Goal: Task Accomplishment & Management: Use online tool/utility

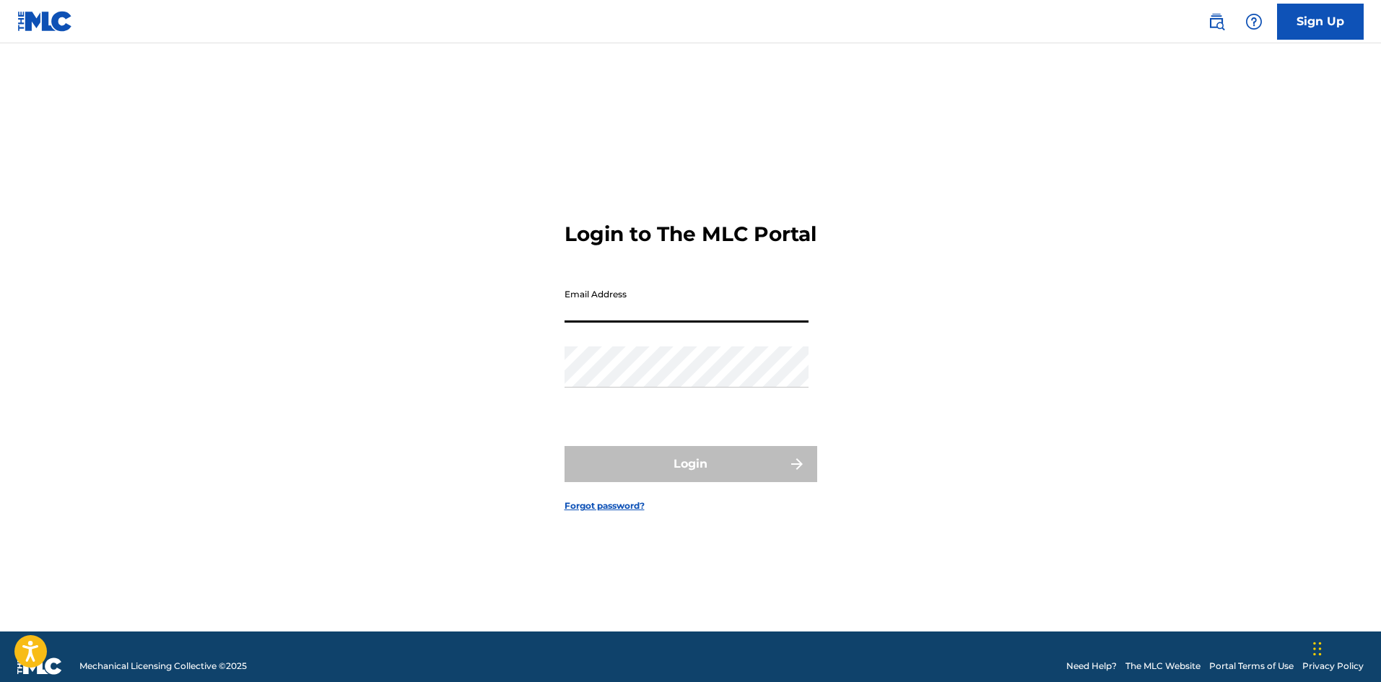
click at [617, 323] on input "Email Address" at bounding box center [686, 301] width 244 height 41
type input "[EMAIL_ADDRESS][DOMAIN_NAME]"
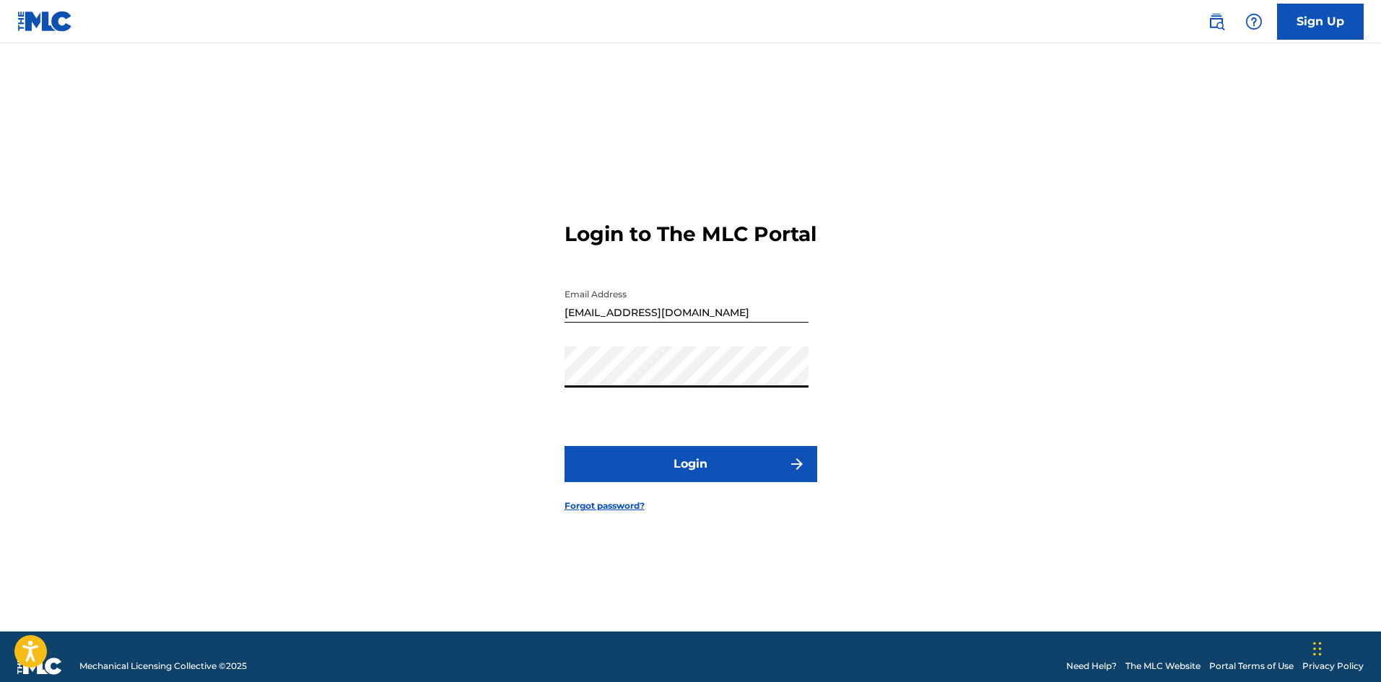
click at [564, 446] on button "Login" at bounding box center [690, 464] width 253 height 36
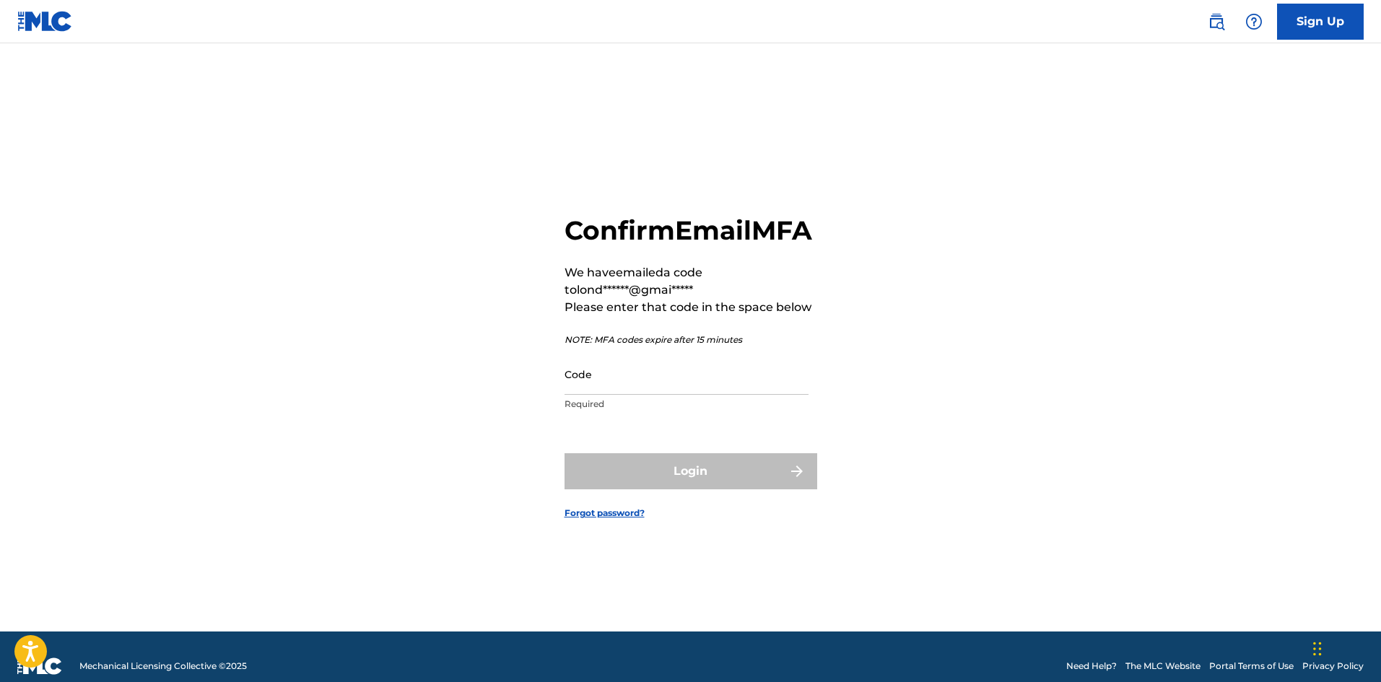
click at [655, 395] on input "Code" at bounding box center [686, 374] width 244 height 41
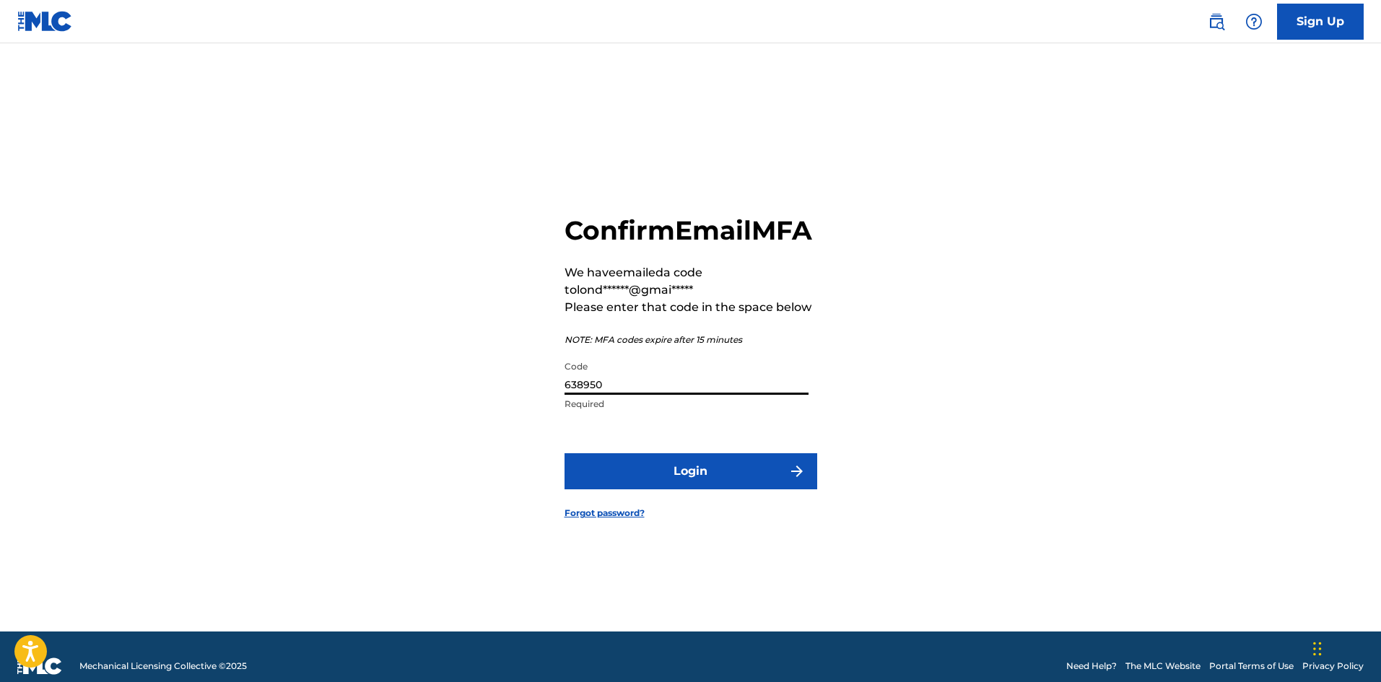
type input "638950"
click at [656, 484] on button "Login" at bounding box center [690, 471] width 253 height 36
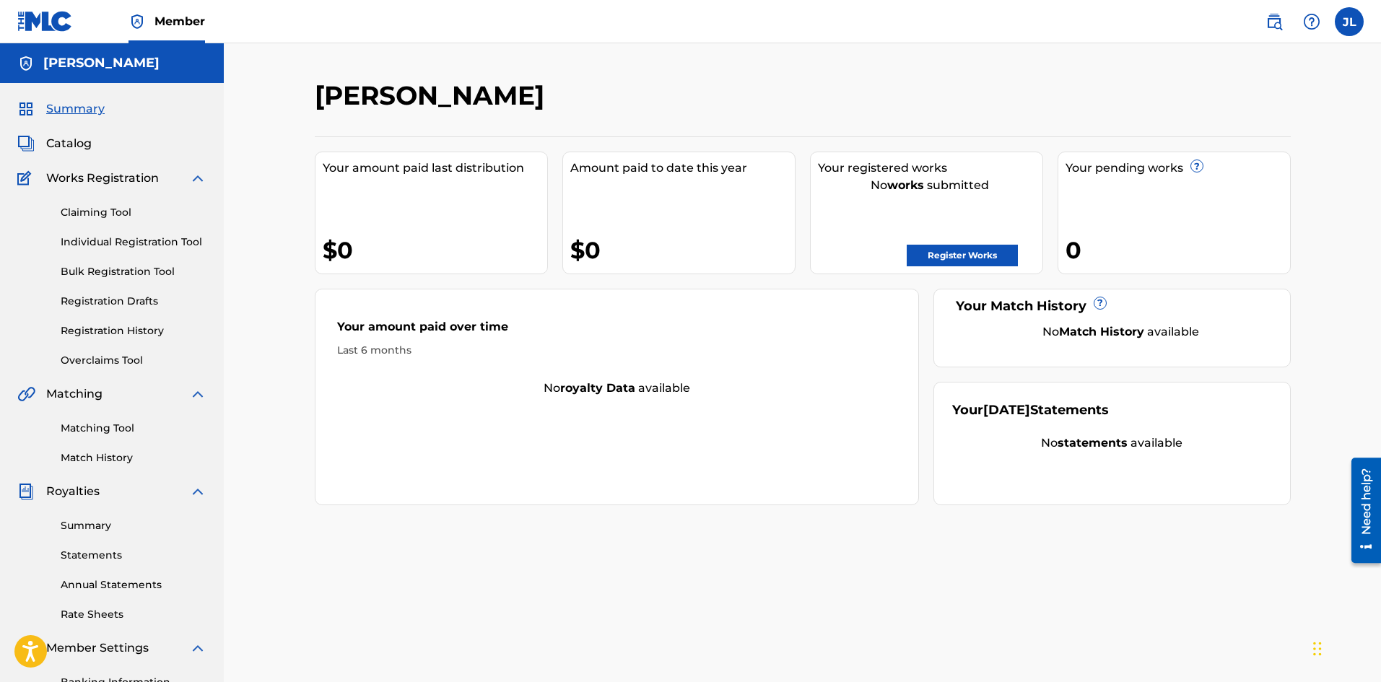
click at [1349, 22] on label at bounding box center [1349, 21] width 29 height 29
click at [1349, 22] on input "[PERSON_NAME] [EMAIL_ADDRESS][DOMAIN_NAME] Notification Preferences Profile Log…" at bounding box center [1349, 22] width 0 height 0
click at [1211, 181] on link "Profile" at bounding box center [1206, 179] width 29 height 13
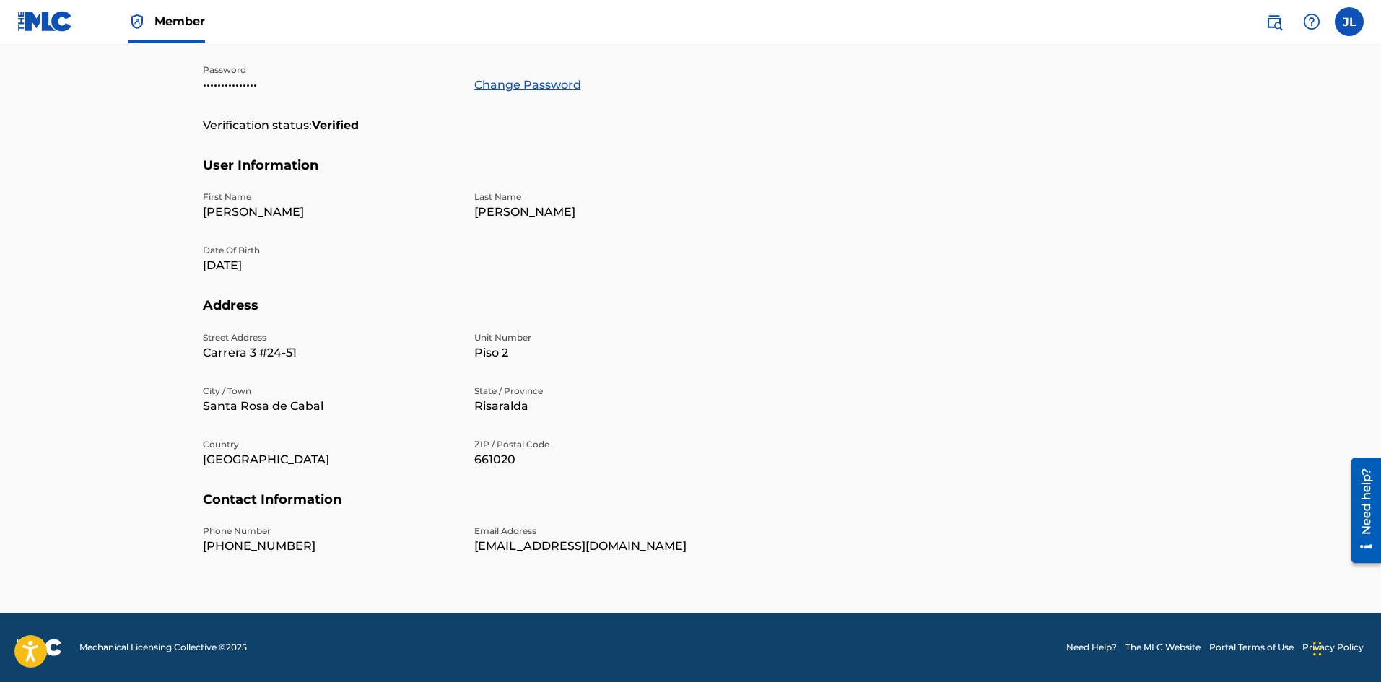
scroll to position [49, 0]
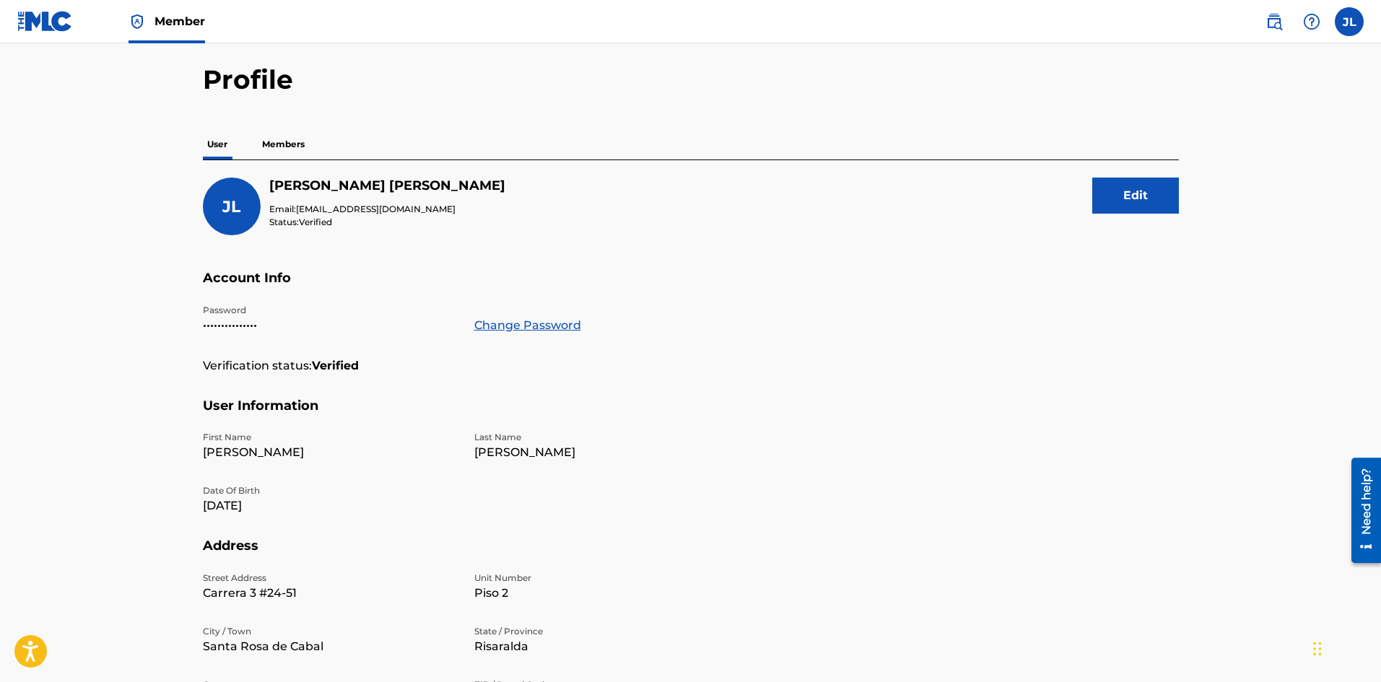
click at [279, 154] on p "Members" at bounding box center [283, 144] width 51 height 30
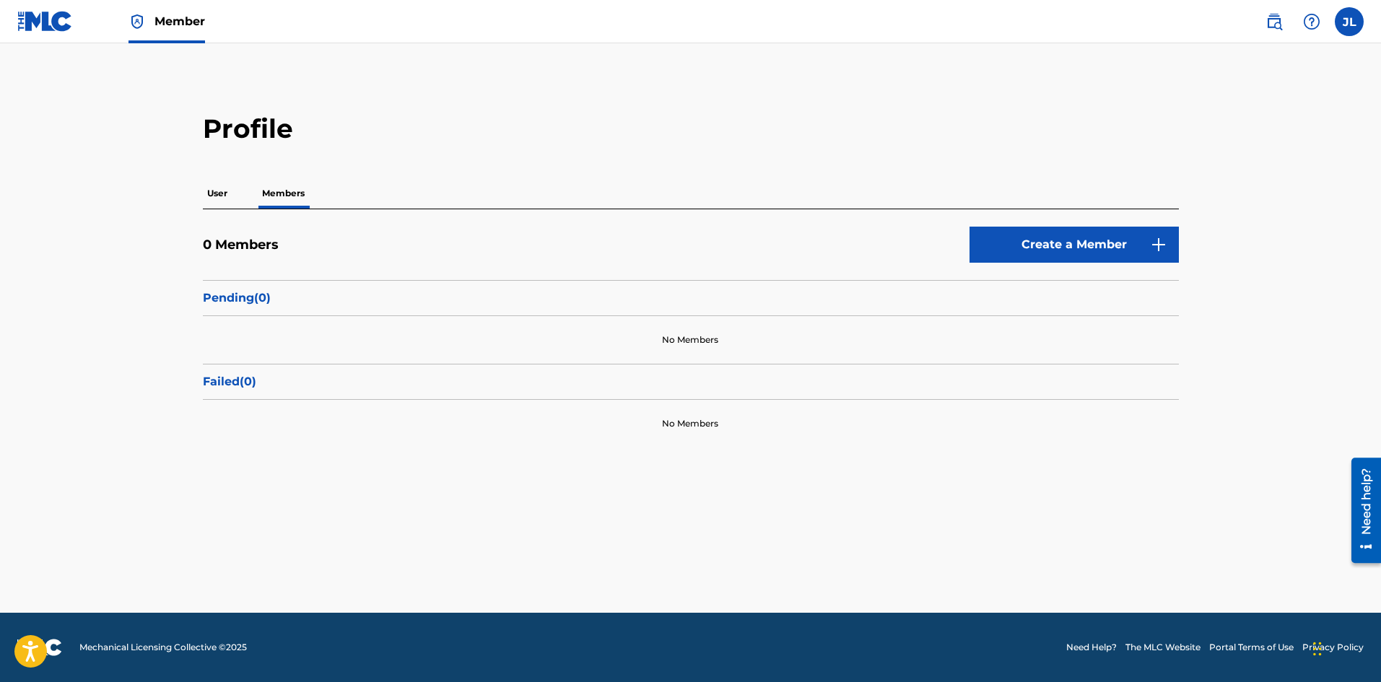
click at [224, 194] on p "User" at bounding box center [217, 193] width 29 height 30
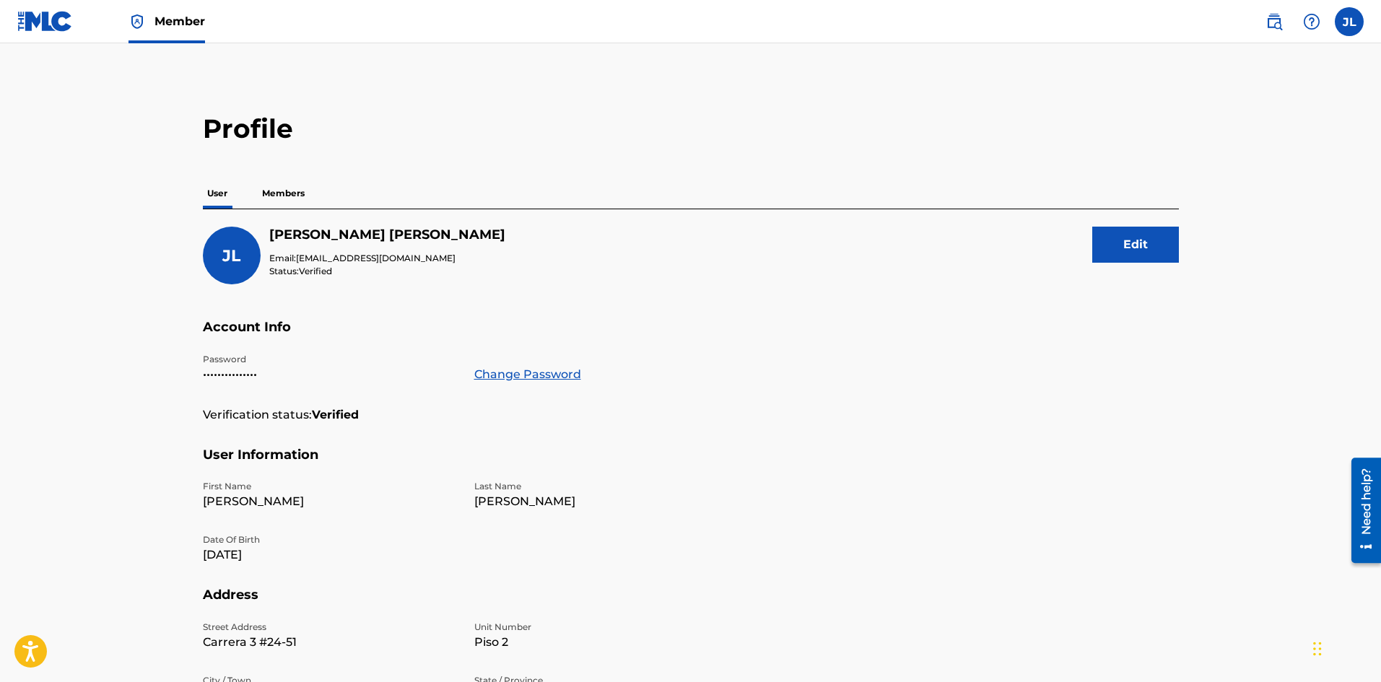
click at [1340, 21] on label at bounding box center [1349, 21] width 29 height 29
click at [1349, 22] on input "[PERSON_NAME] [EMAIL_ADDRESS][DOMAIN_NAME] Notification Preferences Profile Log…" at bounding box center [1349, 22] width 0 height 0
click at [1215, 177] on link "Profile" at bounding box center [1206, 179] width 29 height 13
click at [1352, 29] on label at bounding box center [1349, 21] width 29 height 29
click at [1349, 22] on input "[PERSON_NAME] [EMAIL_ADDRESS][DOMAIN_NAME] Notification Preferences Profile Log…" at bounding box center [1349, 22] width 0 height 0
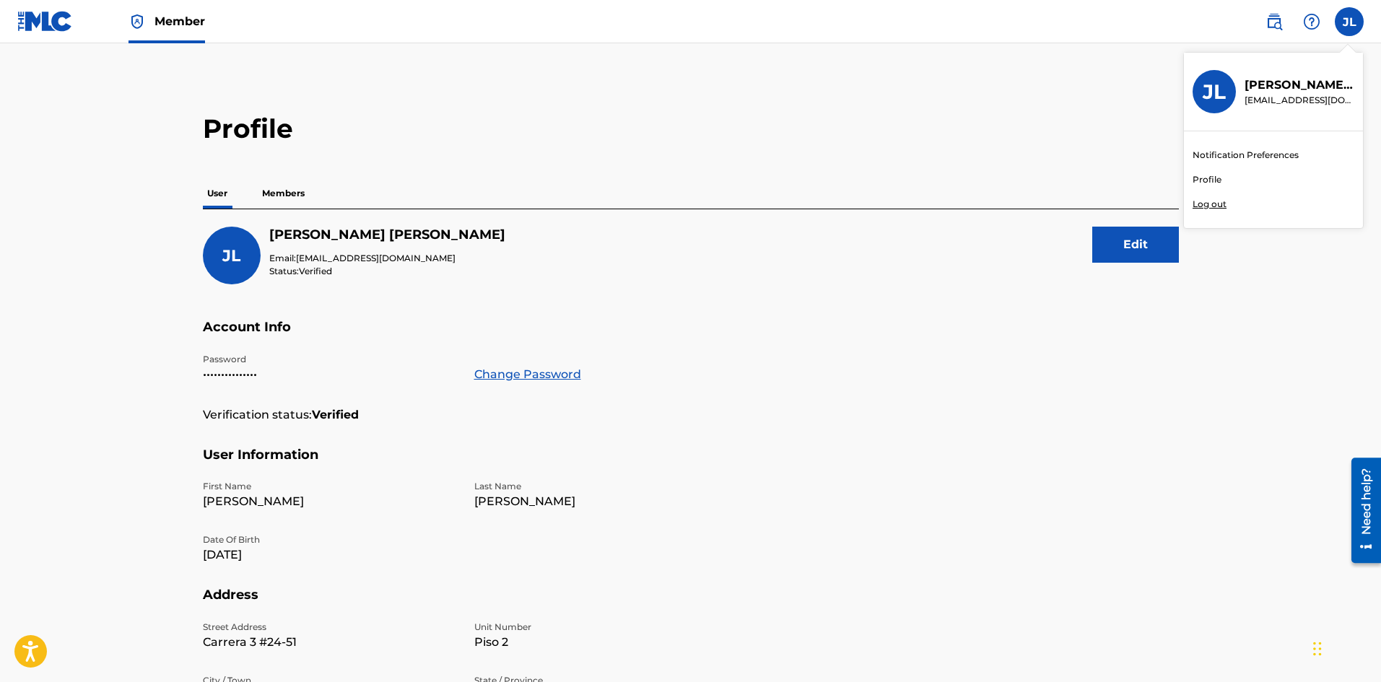
click at [1239, 155] on link "Notification Preferences" at bounding box center [1245, 155] width 106 height 13
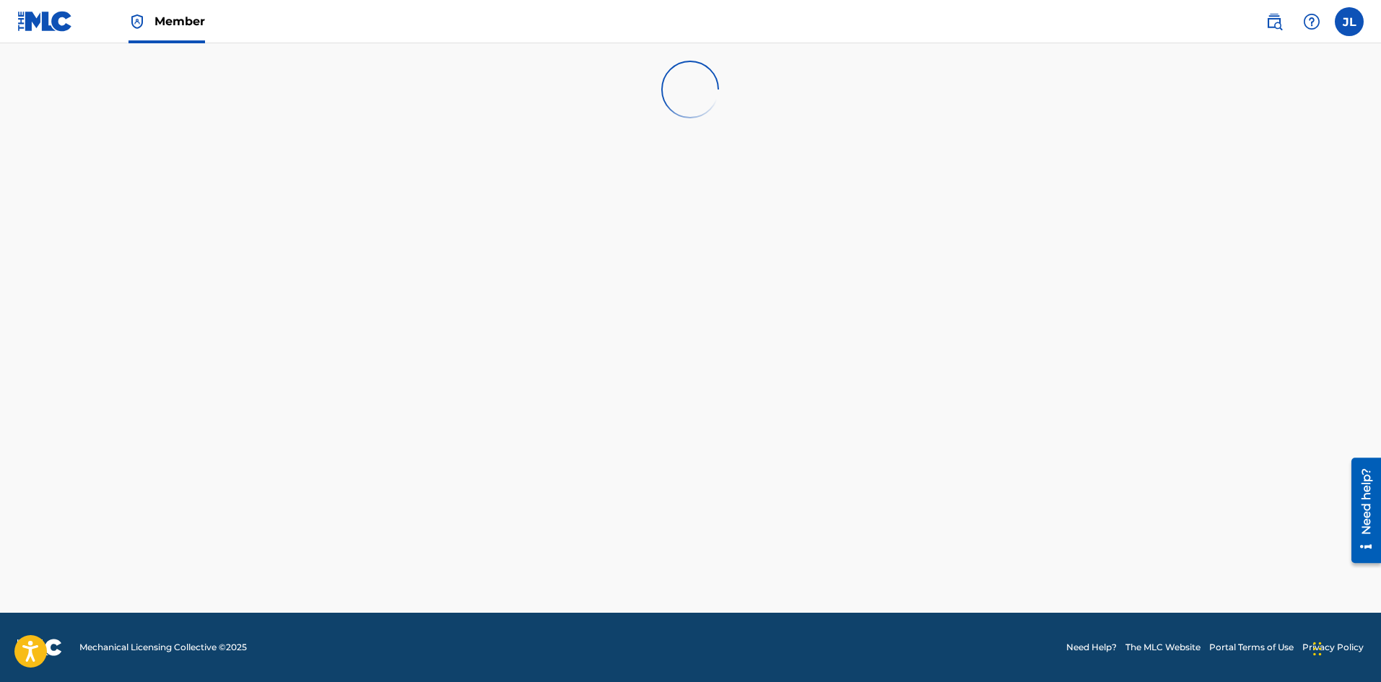
click at [1331, 12] on div "JL JL [PERSON_NAME] [EMAIL_ADDRESS][DOMAIN_NAME] Notification Preferences Profi…" at bounding box center [1307, 21] width 113 height 29
click at [1339, 19] on label at bounding box center [1349, 21] width 29 height 29
click at [1349, 22] on input "[PERSON_NAME] [EMAIL_ADDRESS][DOMAIN_NAME] Notification Preferences Profile Log…" at bounding box center [1349, 22] width 0 height 0
click at [1272, 98] on p "[EMAIL_ADDRESS][DOMAIN_NAME]" at bounding box center [1299, 100] width 110 height 13
click at [1349, 22] on input "[PERSON_NAME] [EMAIL_ADDRESS][DOMAIN_NAME] Notification Preferences Profile Log…" at bounding box center [1349, 22] width 0 height 0
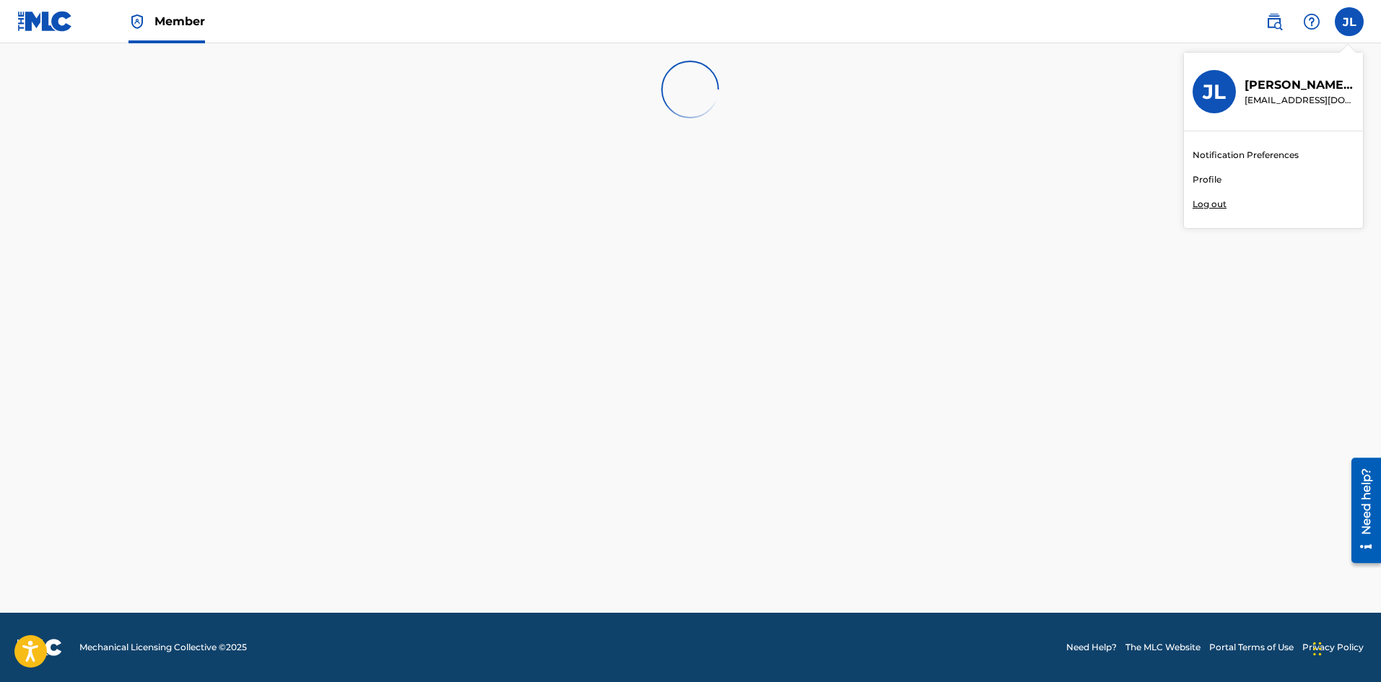
click at [1232, 97] on div "JL" at bounding box center [1213, 91] width 43 height 43
click at [1349, 22] on input "[PERSON_NAME] [EMAIL_ADDRESS][DOMAIN_NAME] Notification Preferences Profile Log…" at bounding box center [1349, 22] width 0 height 0
click at [863, 108] on div at bounding box center [689, 89] width 883 height 92
click at [141, 29] on img at bounding box center [136, 21] width 17 height 17
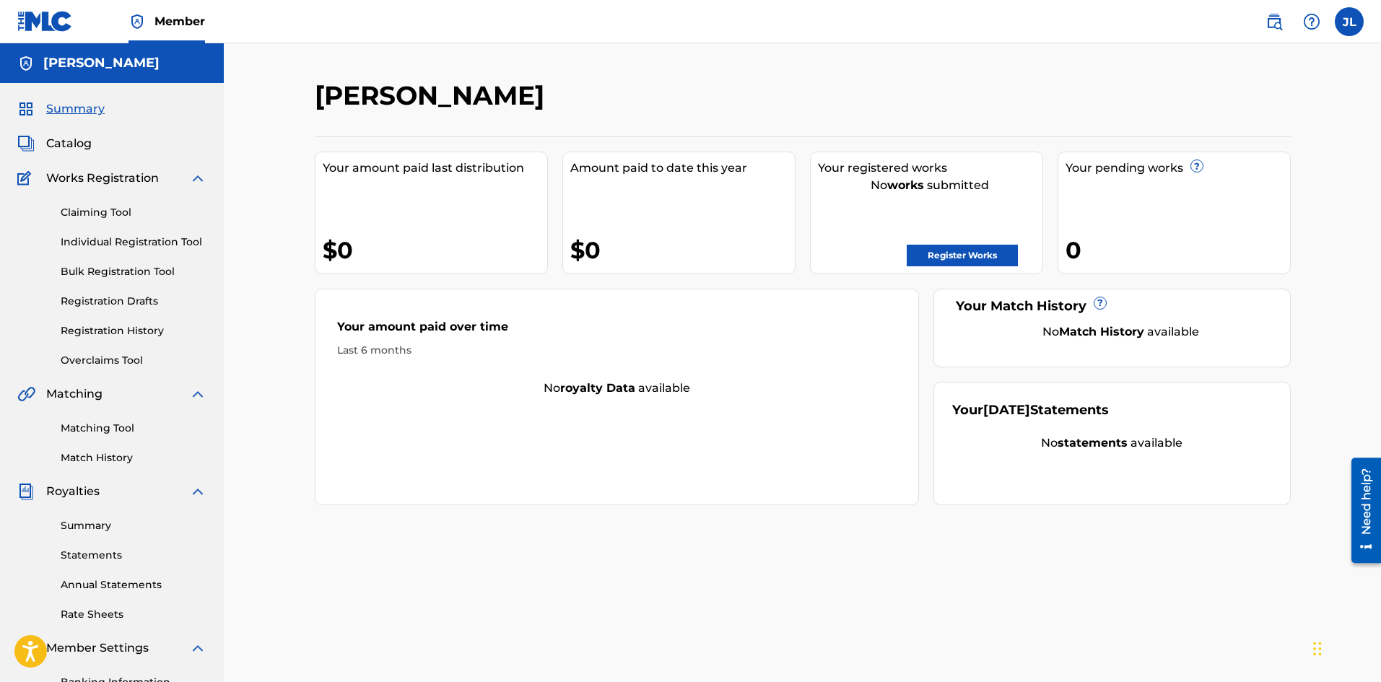
click at [195, 25] on span "Member" at bounding box center [179, 21] width 51 height 17
click at [99, 244] on link "Individual Registration Tool" at bounding box center [134, 242] width 146 height 15
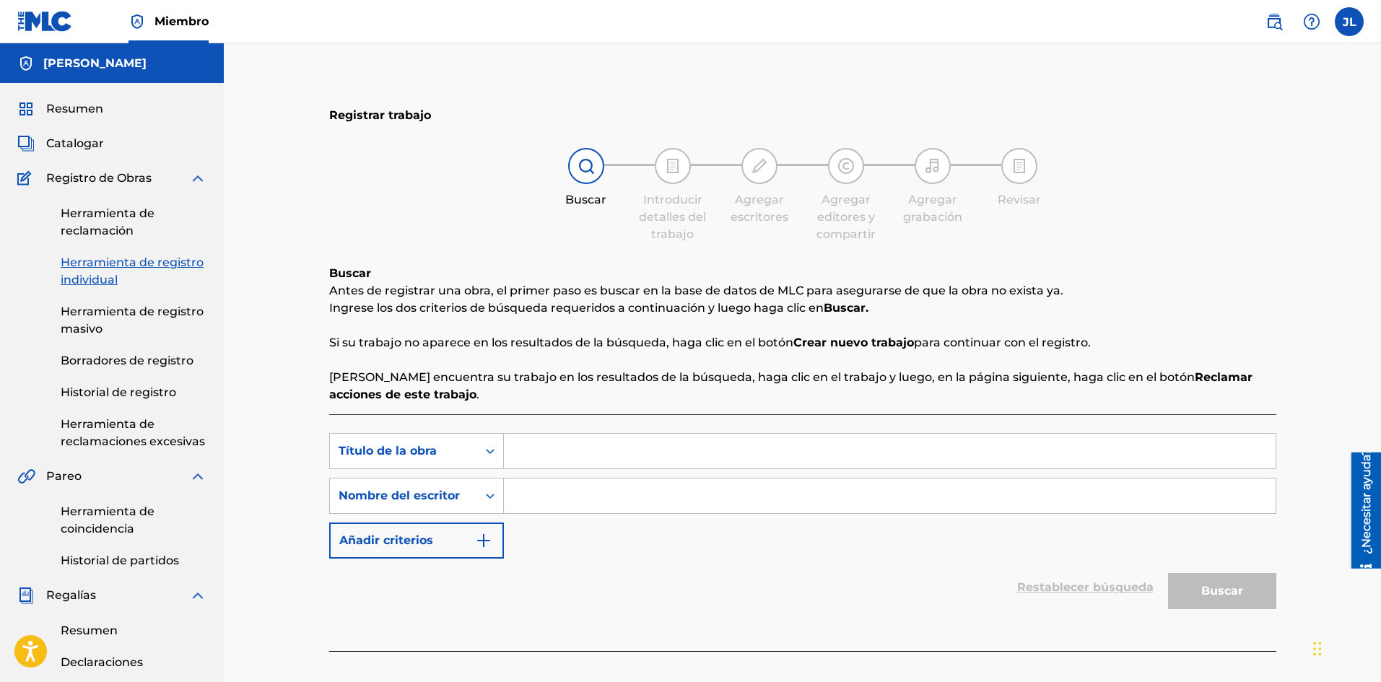
click at [560, 453] on input "Formulario de búsqueda" at bounding box center [890, 451] width 772 height 35
click at [536, 450] on input "Formulario de búsqueda" at bounding box center [890, 451] width 772 height 35
click at [686, 452] on input "Formulario de búsqueda" at bounding box center [890, 451] width 772 height 35
type input "La Semillita"
click at [651, 496] on input "Formulario de búsqueda" at bounding box center [890, 496] width 772 height 35
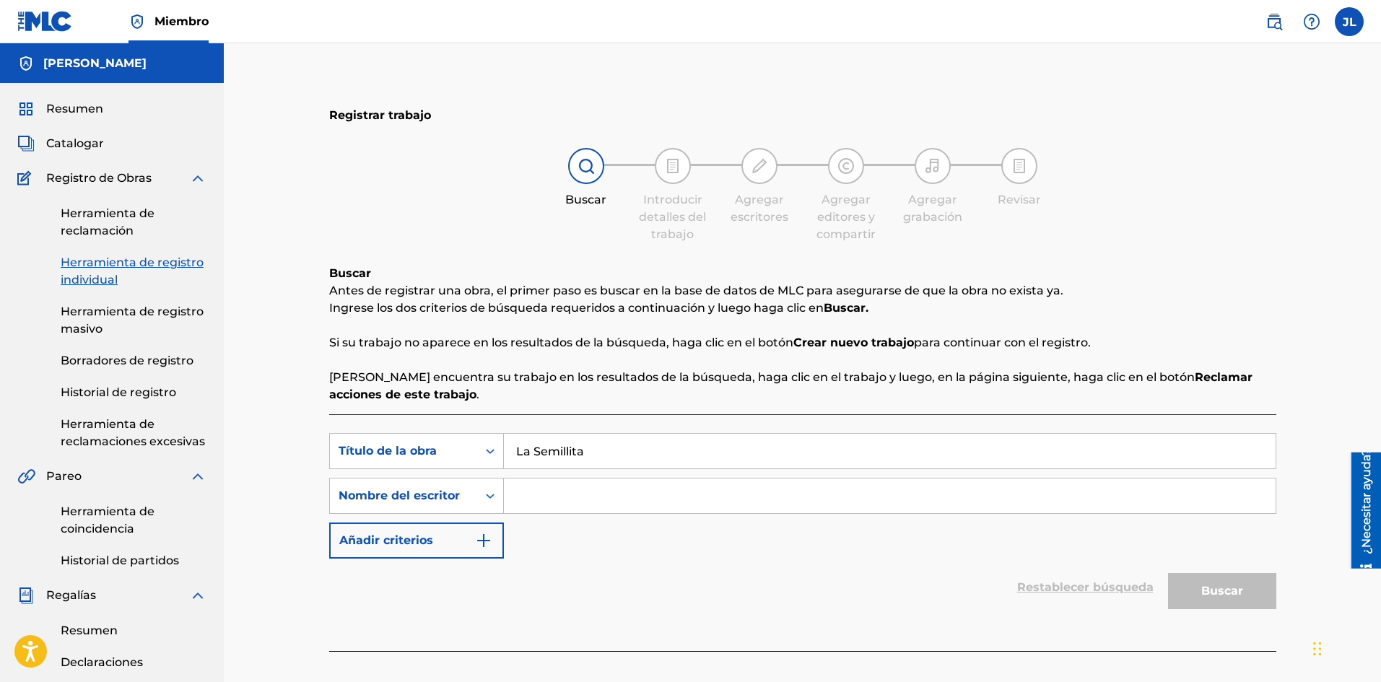
click at [870, 564] on div "Restablecer búsqueda Buscar" at bounding box center [802, 588] width 947 height 58
click at [651, 501] on input "Formulario de búsqueda" at bounding box center [890, 496] width 772 height 35
click at [1244, 601] on button "Buscar" at bounding box center [1222, 591] width 108 height 36
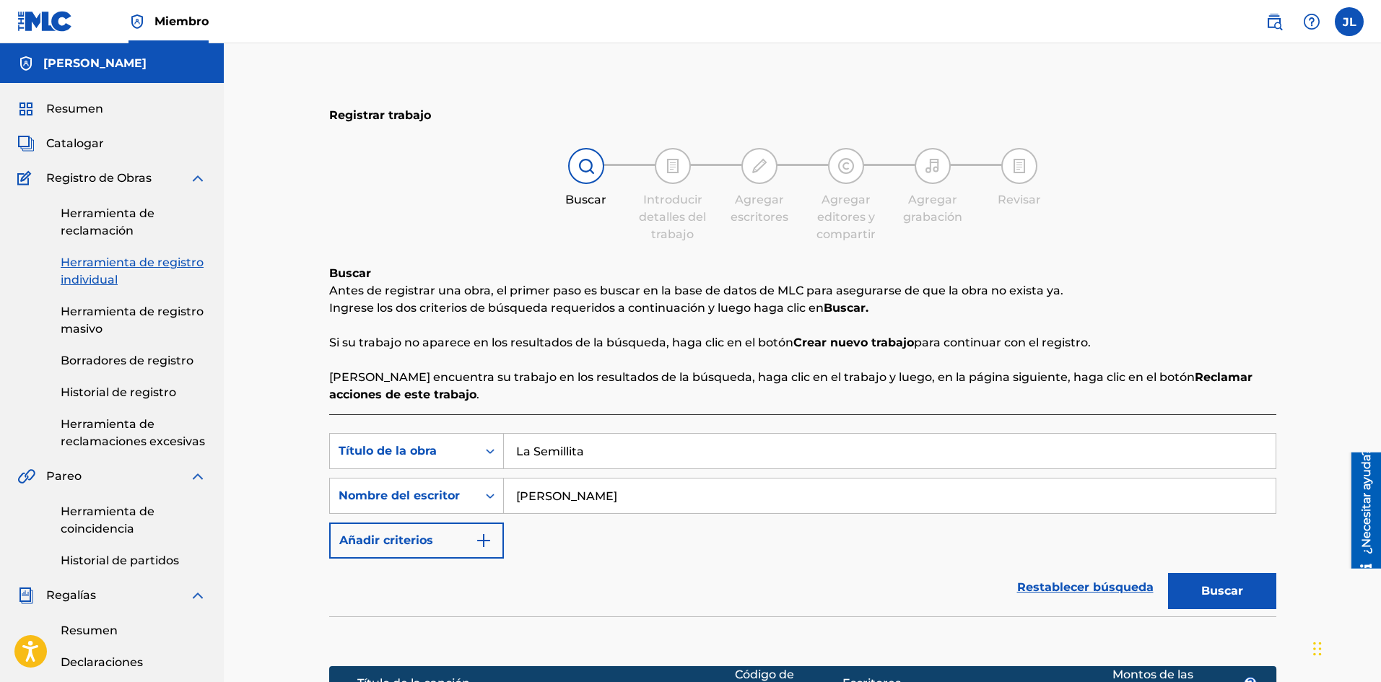
scroll to position [240, 0]
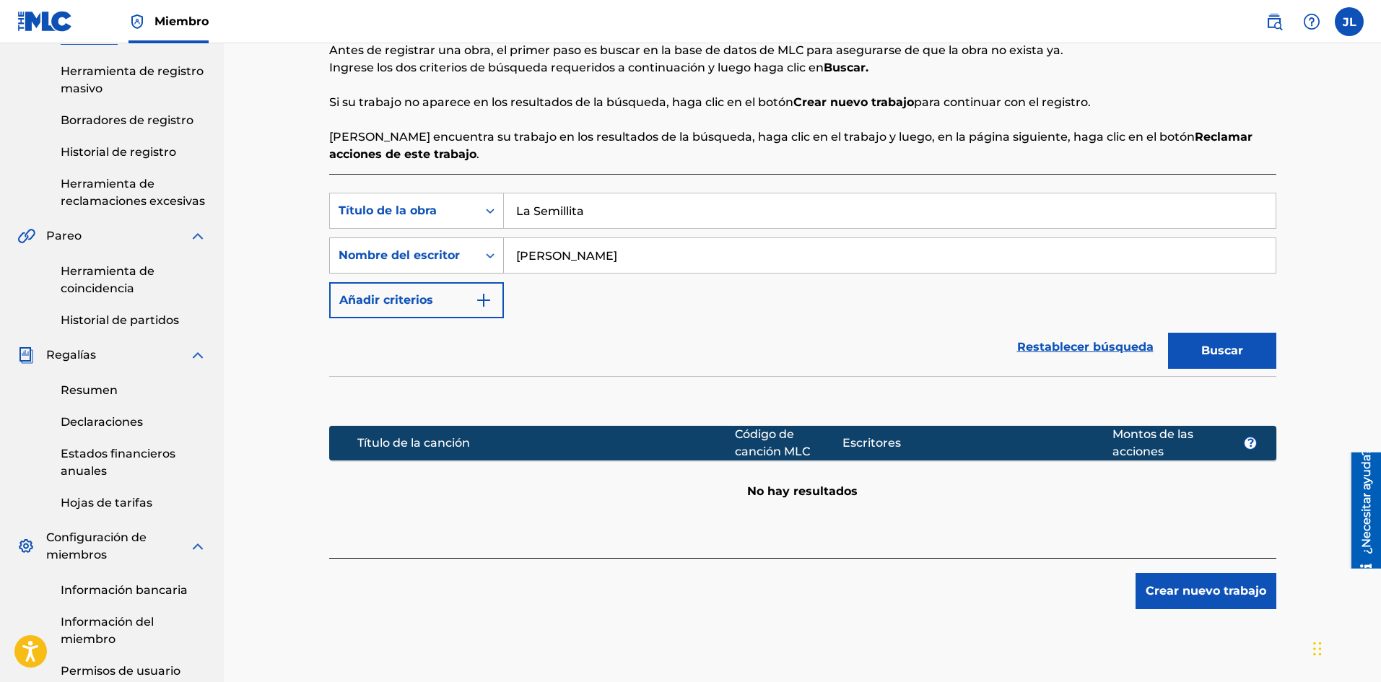
drag, startPoint x: 658, startPoint y: 260, endPoint x: 454, endPoint y: 268, distance: 204.4
click at [454, 268] on div "SearchWithCriteriac30a30e7-1f07-4afe-b671-c9b07abebf34 Nombre del escritor [PER…" at bounding box center [802, 255] width 947 height 36
type input "Reino Aventuras Kids"
click at [1241, 354] on font "Buscar" at bounding box center [1222, 350] width 42 height 17
click at [480, 294] on img "Formulario de búsqueda" at bounding box center [483, 300] width 17 height 17
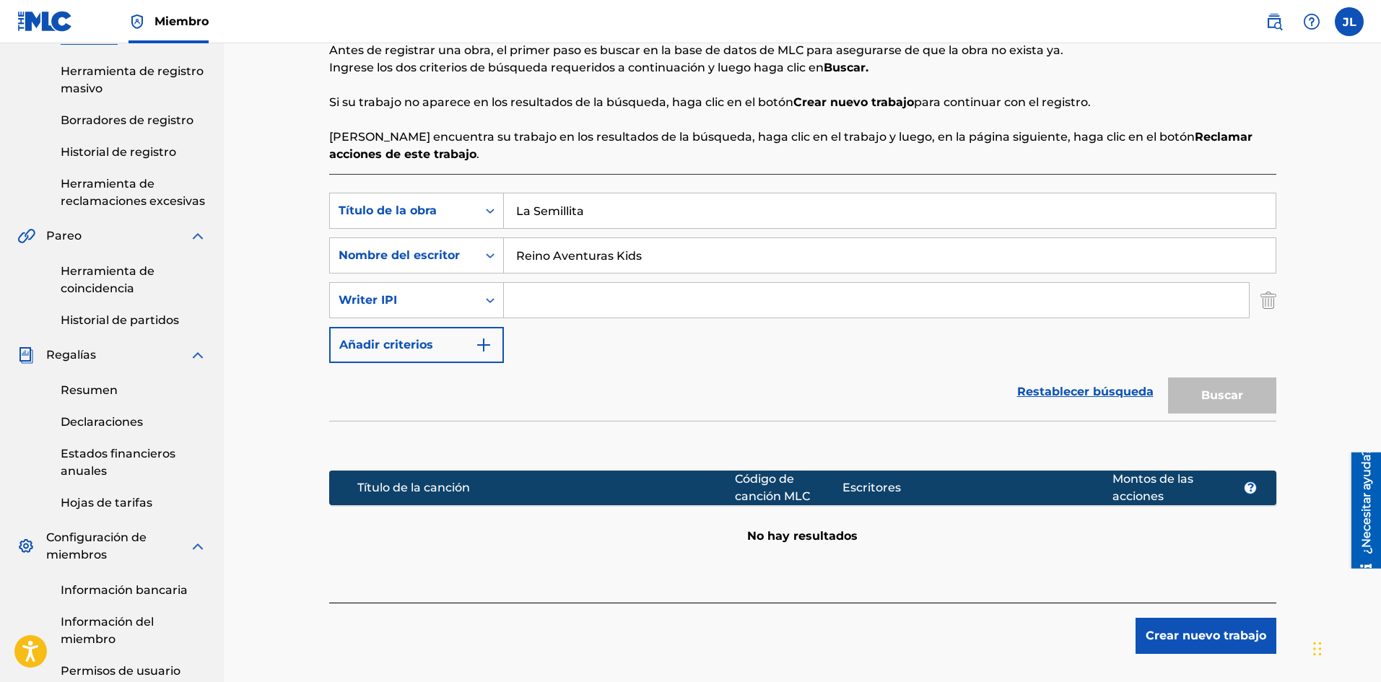
click at [516, 300] on input "Formulario de búsqueda" at bounding box center [876, 300] width 745 height 35
click at [1167, 629] on font "Crear nuevo trabajo" at bounding box center [1205, 636] width 121 height 14
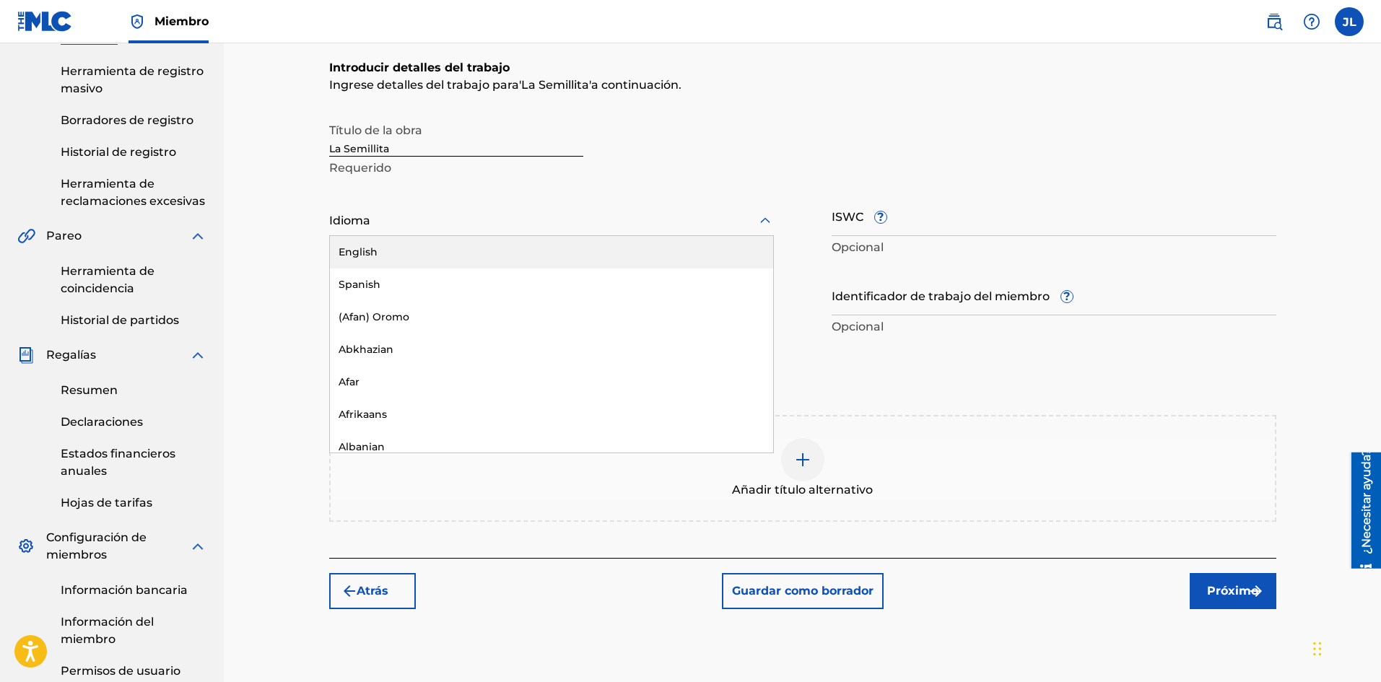
click at [351, 217] on div at bounding box center [551, 220] width 445 height 18
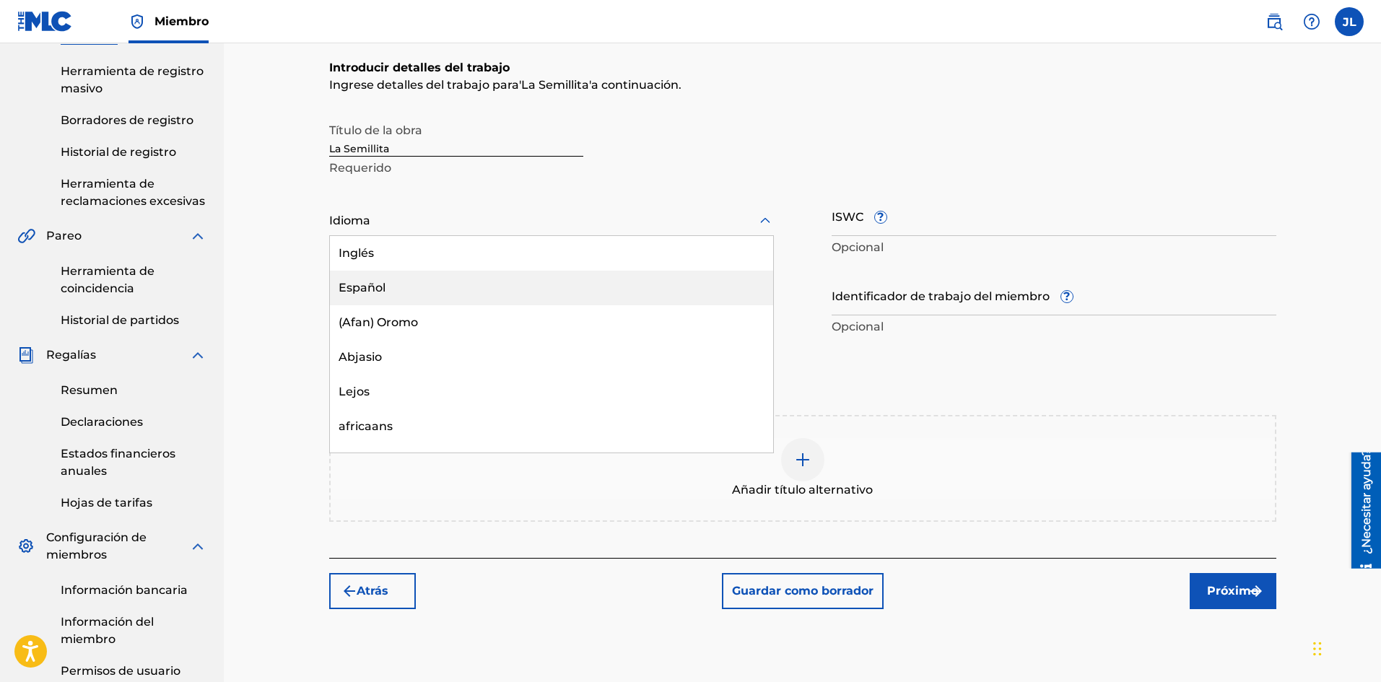
click at [367, 289] on font "Español" at bounding box center [362, 288] width 47 height 14
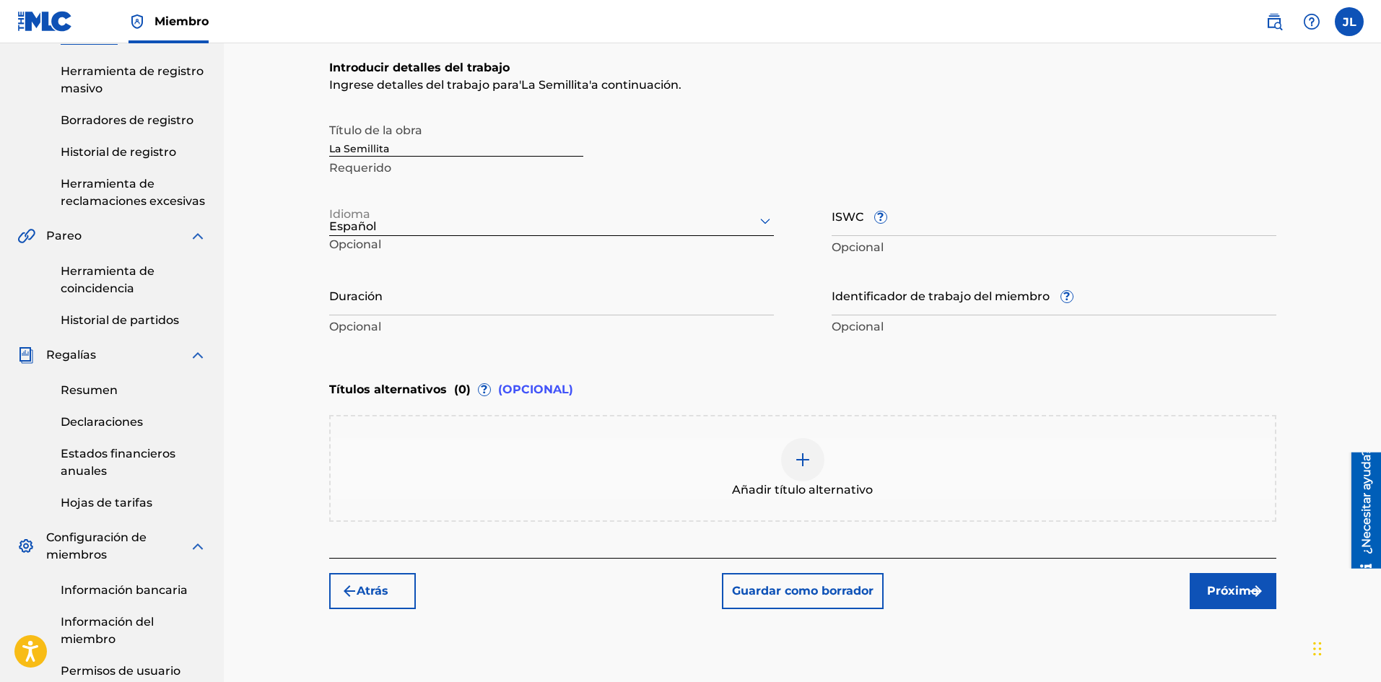
click at [897, 226] on input "ISWC ?" at bounding box center [1053, 215] width 445 height 41
click at [955, 297] on input "Identificador de trabajo del miembro ?" at bounding box center [1053, 294] width 445 height 41
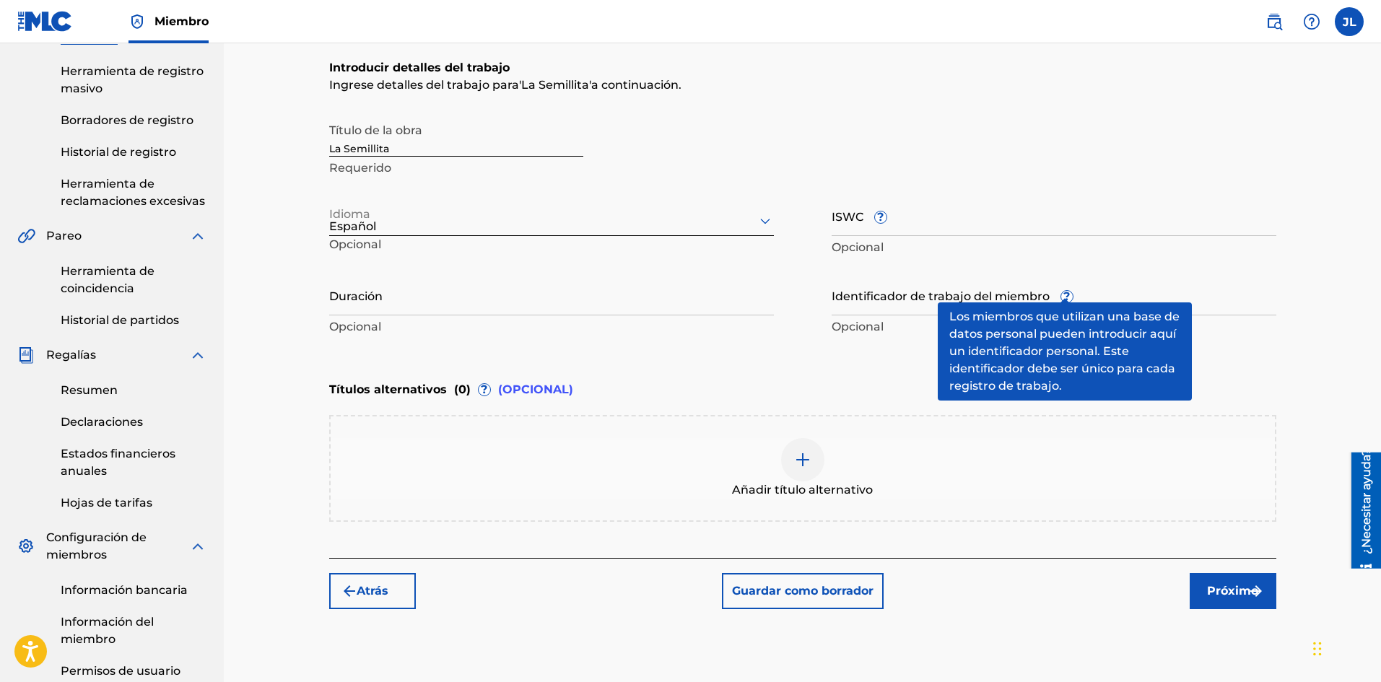
click at [1063, 289] on font "?" at bounding box center [1066, 296] width 6 height 17
click at [1063, 289] on input "Identificador de trabajo del miembro ?" at bounding box center [1053, 294] width 445 height 41
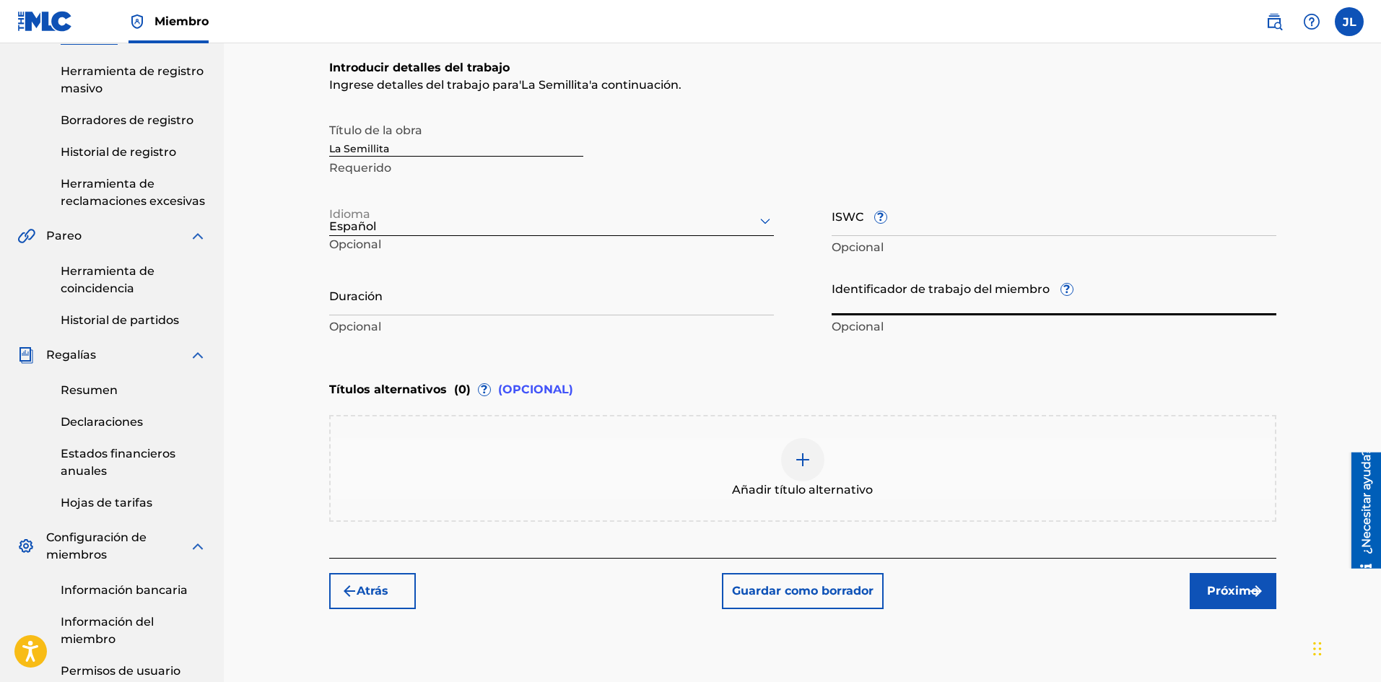
click at [460, 308] on input "Duración" at bounding box center [551, 294] width 445 height 41
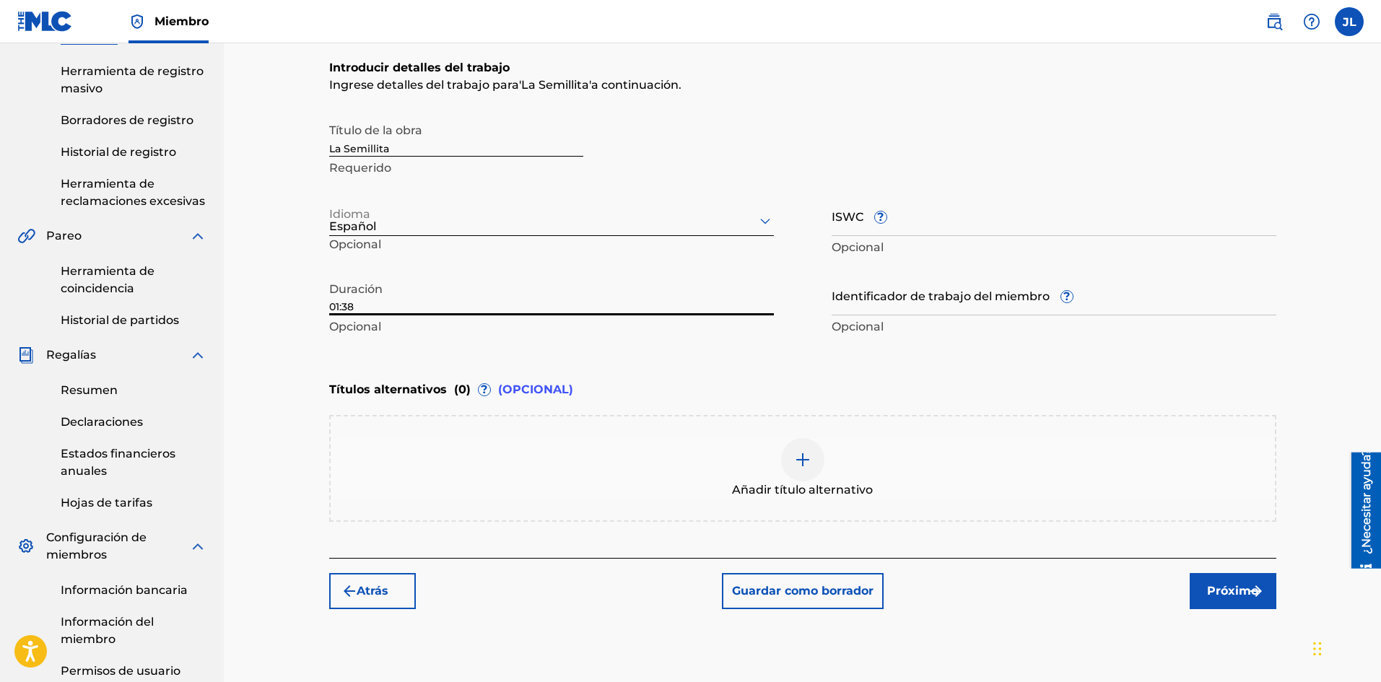
type input "01:38"
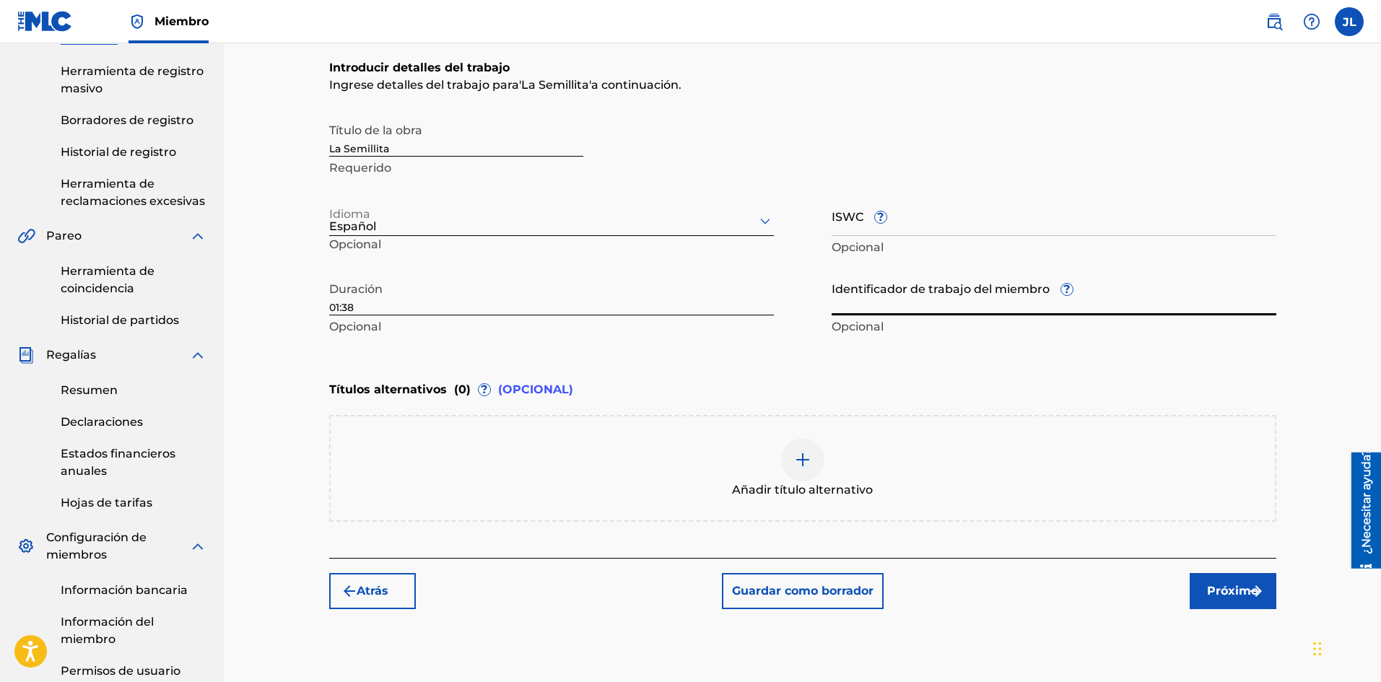
click at [865, 301] on input "Identificador de trabajo del miembro ?" at bounding box center [1053, 294] width 445 height 41
